Goal: Task Accomplishment & Management: Manage account settings

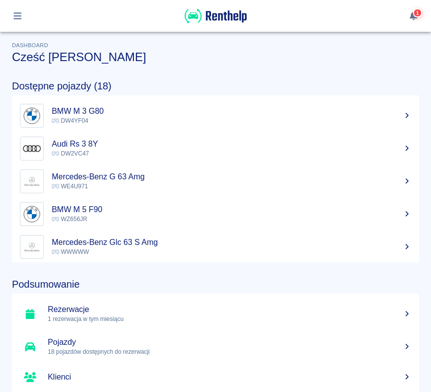
click at [11, 9] on button "button" at bounding box center [17, 15] width 19 height 17
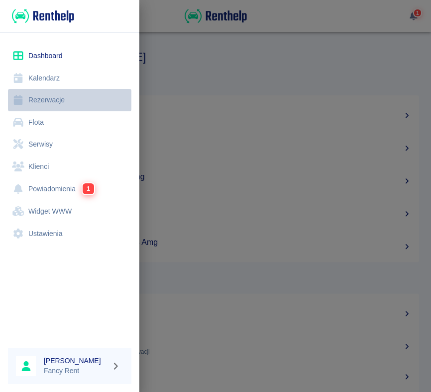
click at [37, 100] on link "Rezerwacje" at bounding box center [69, 100] width 123 height 22
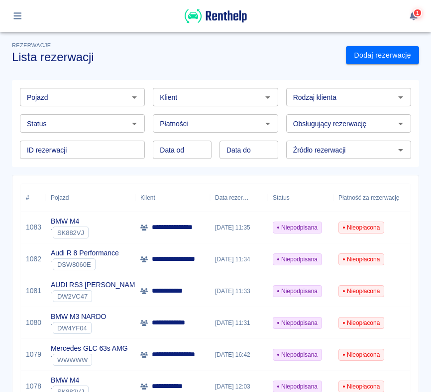
click at [88, 91] on input "Pojazd" at bounding box center [74, 97] width 102 height 12
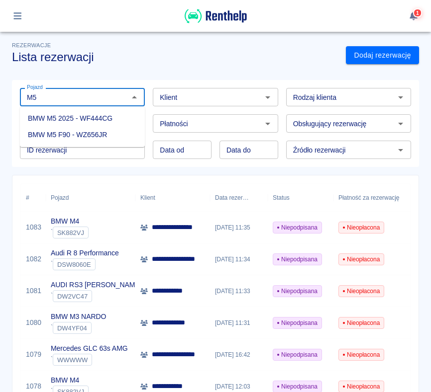
click at [96, 141] on li "BMW M5 F90 - WZ656JR" at bounding box center [82, 135] width 125 height 16
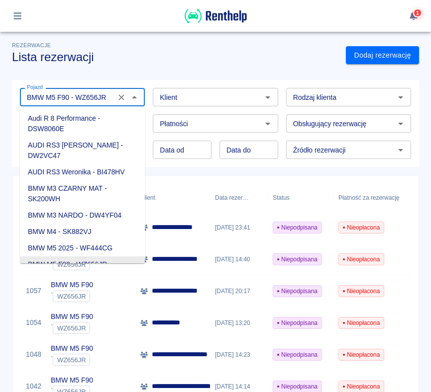
drag, startPoint x: 78, startPoint y: 96, endPoint x: 117, endPoint y: 100, distance: 39.5
click at [118, 100] on div "BMW M5 F90 - WZ656JR Pojazd" at bounding box center [82, 97] width 125 height 18
type input "BMW M5 F90 - C"
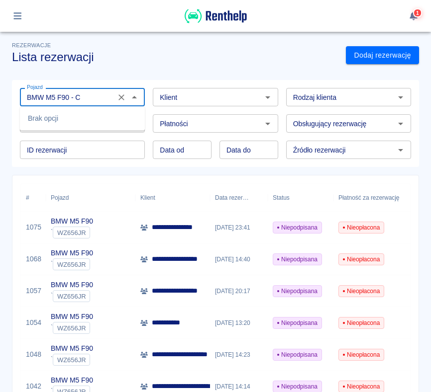
click at [88, 92] on input "BMW M5 F90 - C" at bounding box center [67, 97] width 89 height 12
click at [121, 94] on icon "Wyczyść" at bounding box center [121, 97] width 10 height 10
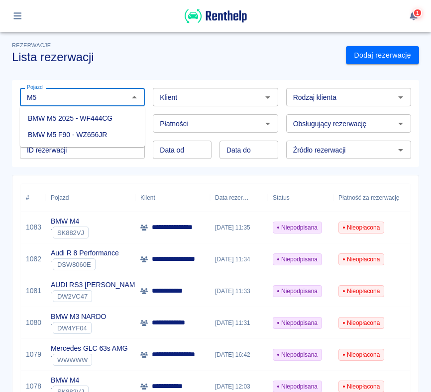
click at [110, 134] on li "BMW M5 F90 - WZ656JR" at bounding box center [82, 135] width 125 height 16
type input "BMW M5 F90 - WZ656JR"
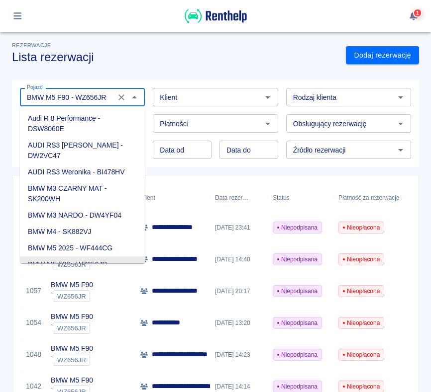
drag, startPoint x: 76, startPoint y: 97, endPoint x: 120, endPoint y: 97, distance: 43.8
click at [120, 97] on div "BMW M5 F90 - WZ656JR Pojazd" at bounding box center [82, 97] width 125 height 18
